Goal: Task Accomplishment & Management: Manage account settings

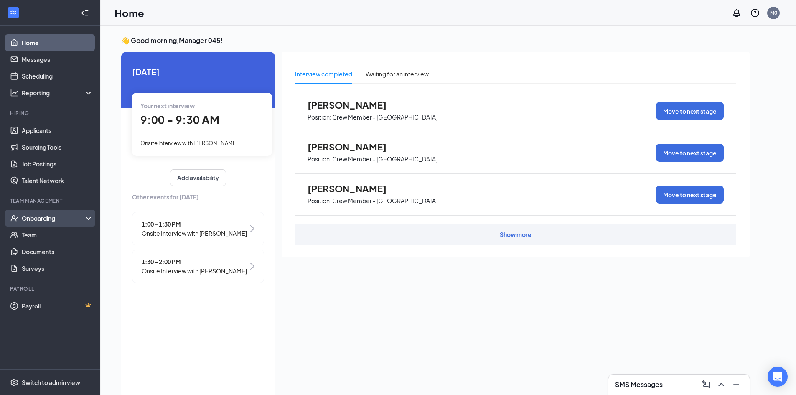
click at [42, 220] on div "Onboarding" at bounding box center [54, 218] width 64 height 8
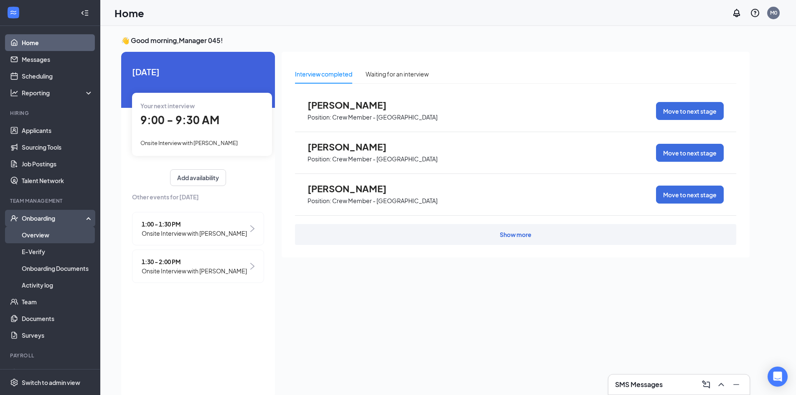
click at [40, 233] on link "Overview" at bounding box center [57, 235] width 71 height 17
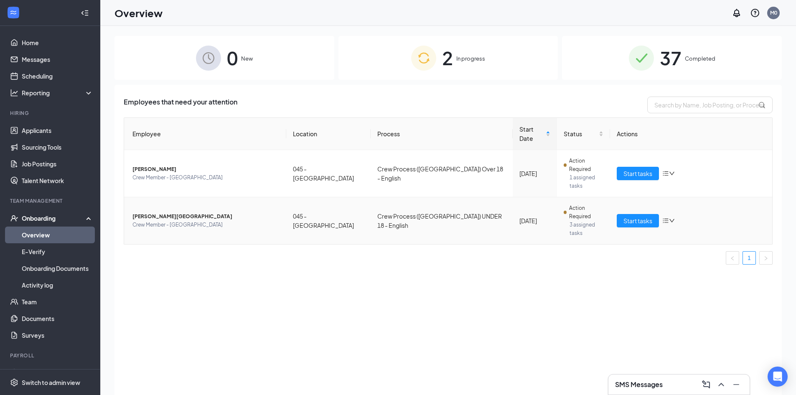
click at [157, 212] on span "[PERSON_NAME][GEOGRAPHIC_DATA]" at bounding box center [206, 216] width 147 height 8
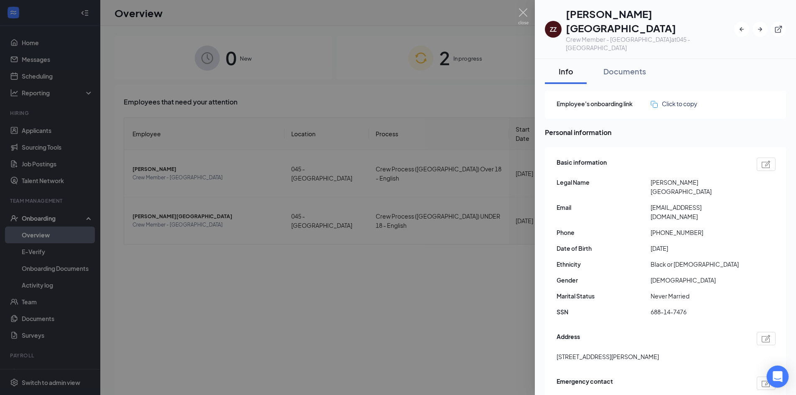
click at [776, 376] on icon "Open Intercom Messenger" at bounding box center [778, 376] width 10 height 11
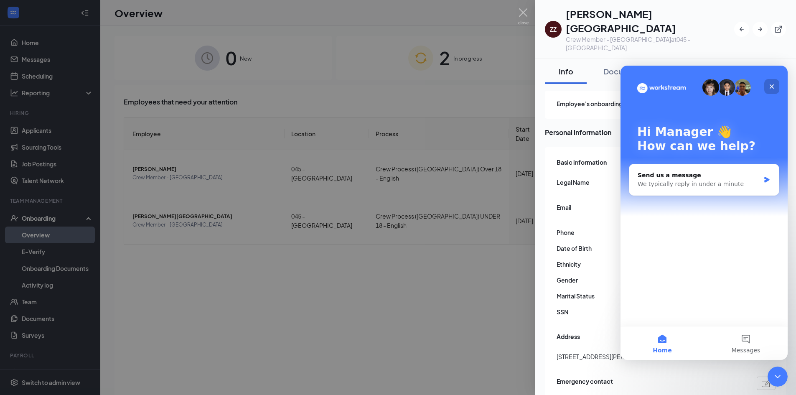
click at [770, 87] on icon "Close" at bounding box center [772, 86] width 7 height 7
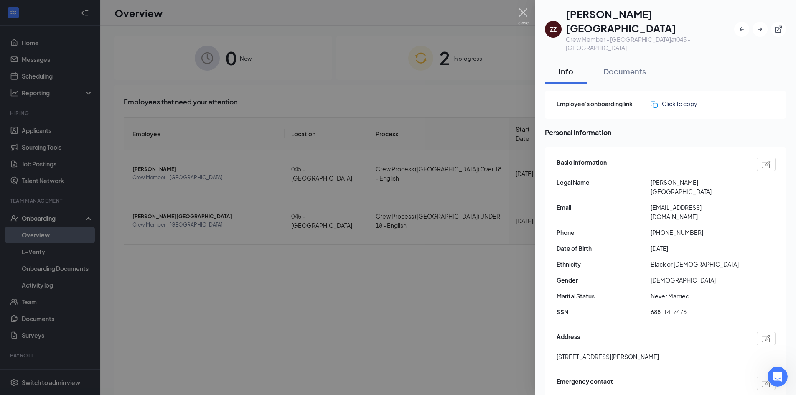
click at [522, 12] on img at bounding box center [523, 16] width 10 height 16
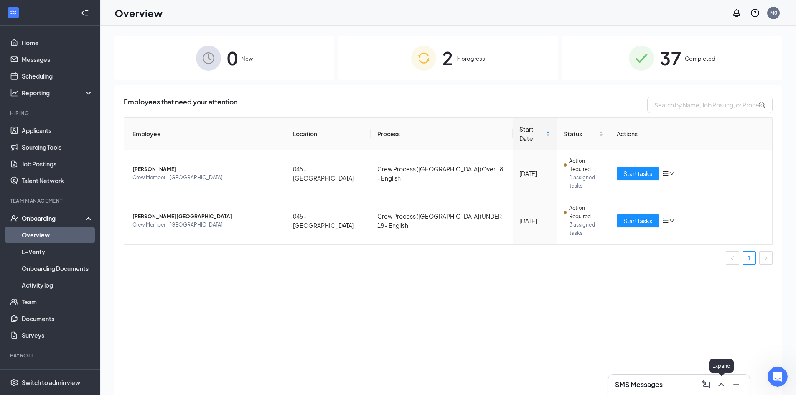
click at [722, 385] on icon "ChevronUp" at bounding box center [722, 385] width 10 height 10
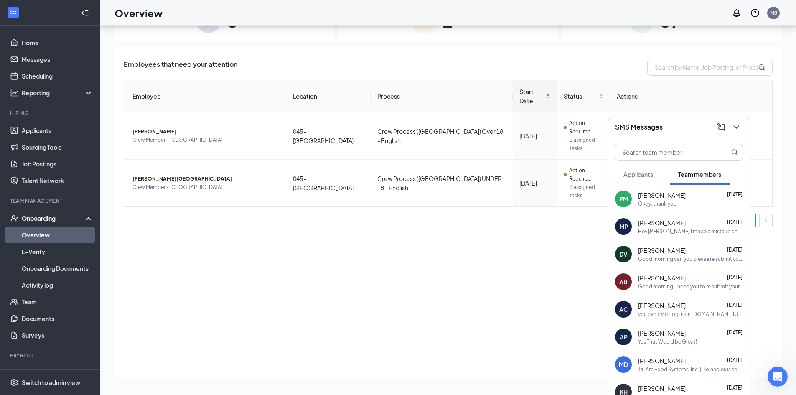
click at [654, 174] on button "Applicants" at bounding box center [638, 174] width 46 height 21
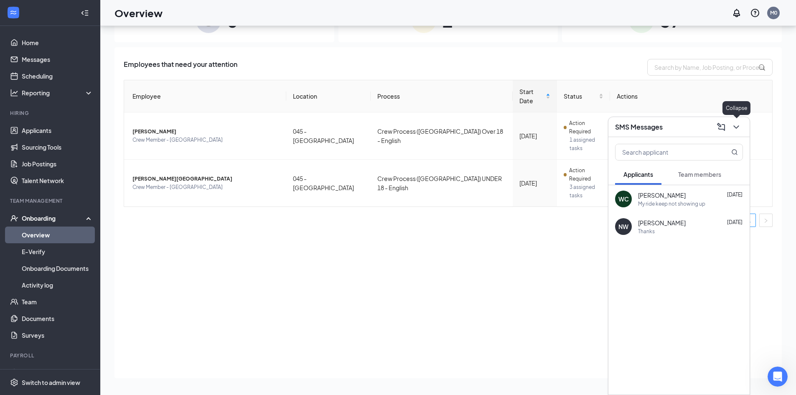
click at [738, 127] on icon "ChevronDown" at bounding box center [736, 126] width 5 height 3
